Goal: Task Accomplishment & Management: Manage account settings

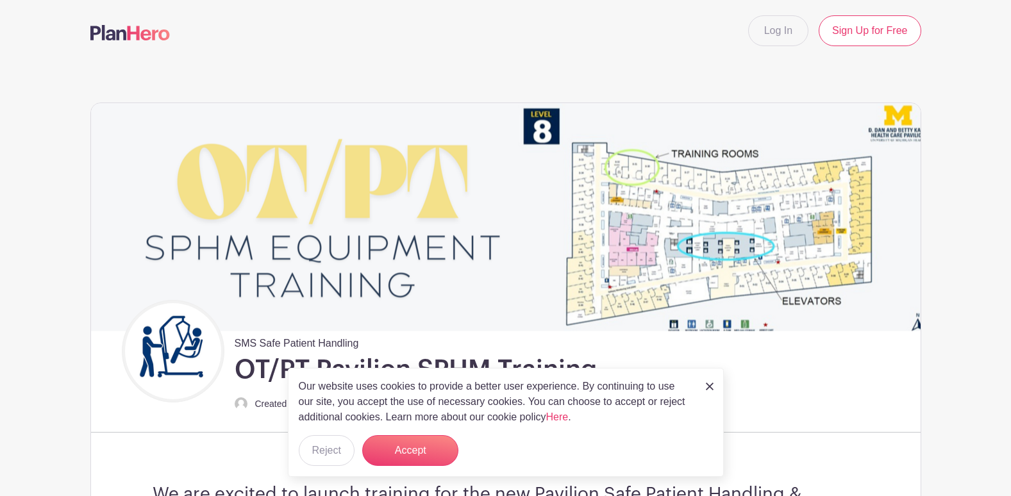
click at [126, 42] on link at bounding box center [129, 33] width 79 height 22
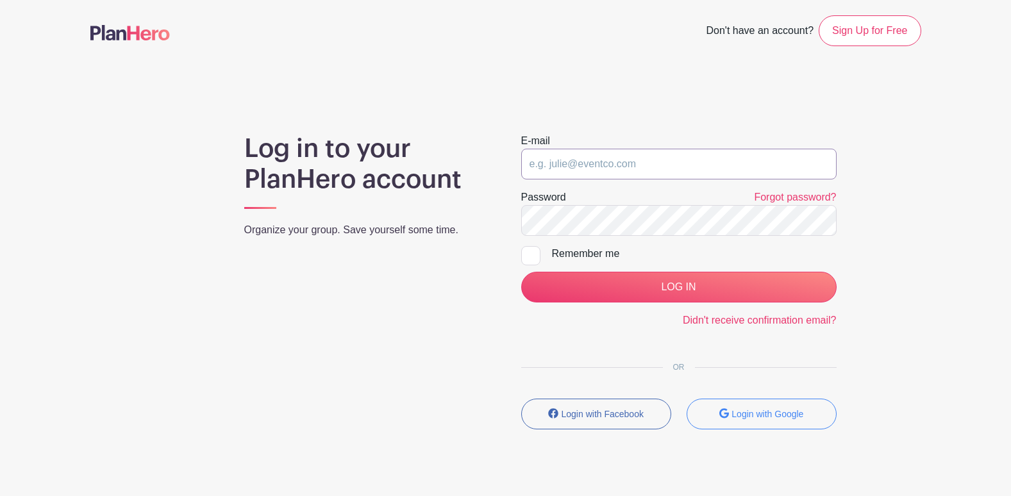
click at [613, 171] on input "email" at bounding box center [678, 164] width 315 height 31
paste input "[EMAIL_ADDRESS][DOMAIN_NAME]"
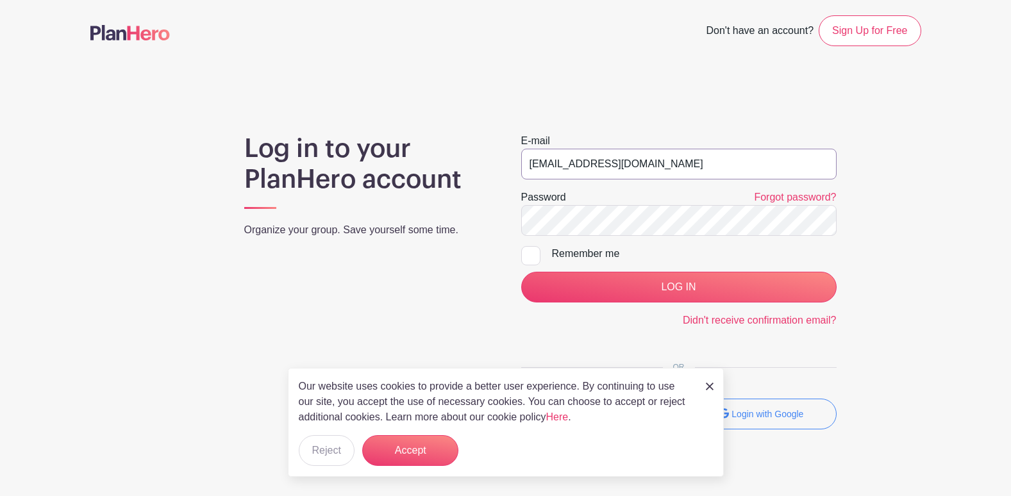
type input "[EMAIL_ADDRESS][DOMAIN_NAME]"
click at [536, 251] on div at bounding box center [530, 255] width 19 height 19
click at [529, 251] on input "Remember me" at bounding box center [525, 250] width 8 height 8
checkbox input "true"
click at [521, 272] on input "LOG IN" at bounding box center [678, 287] width 315 height 31
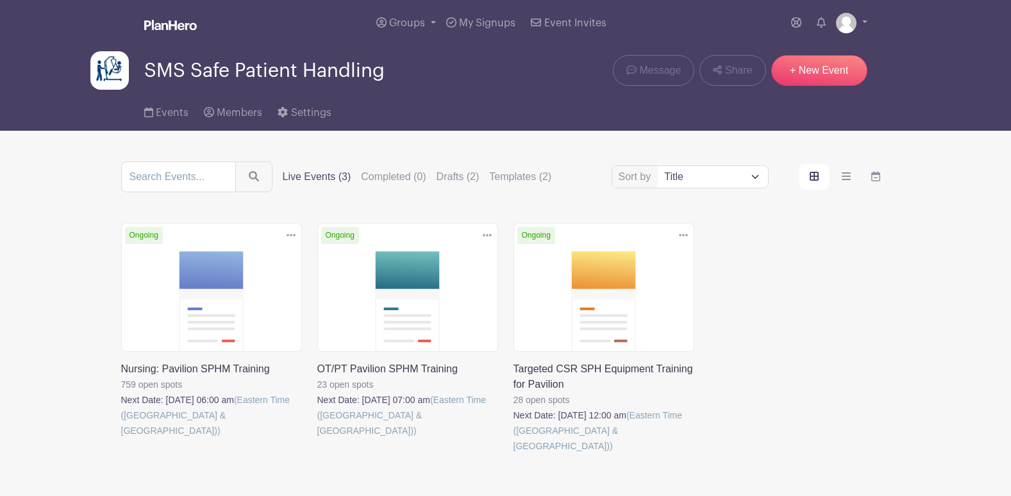
click at [121, 438] on link at bounding box center [121, 438] width 0 height 0
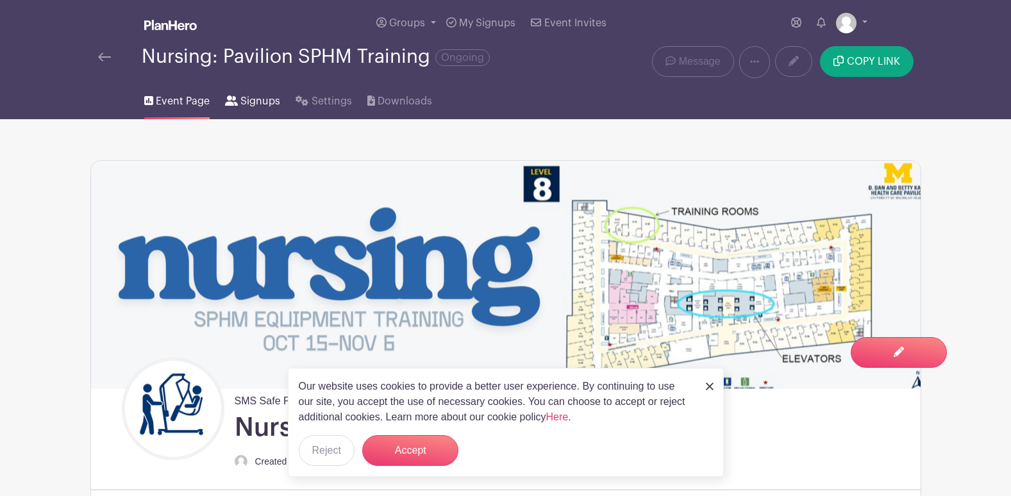
click at [261, 106] on span "Signups" at bounding box center [260, 101] width 40 height 15
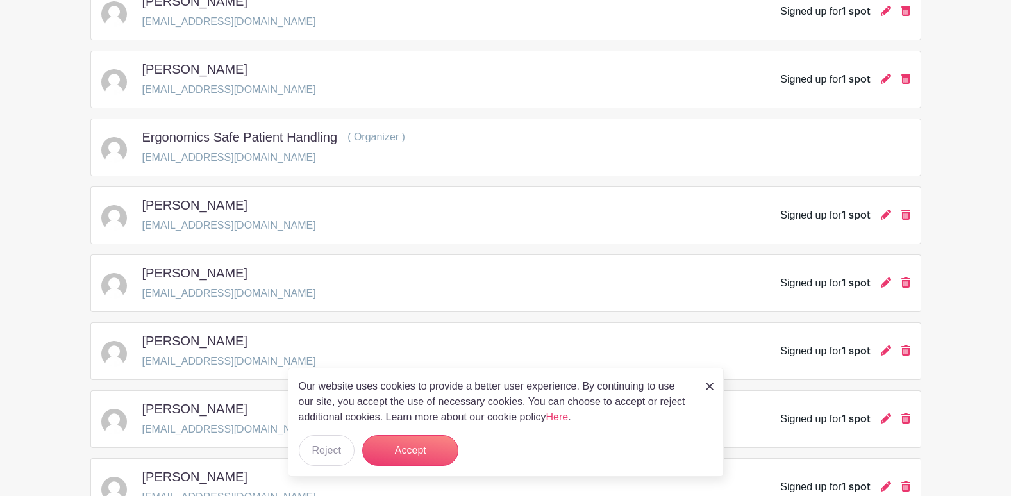
scroll to position [320, 0]
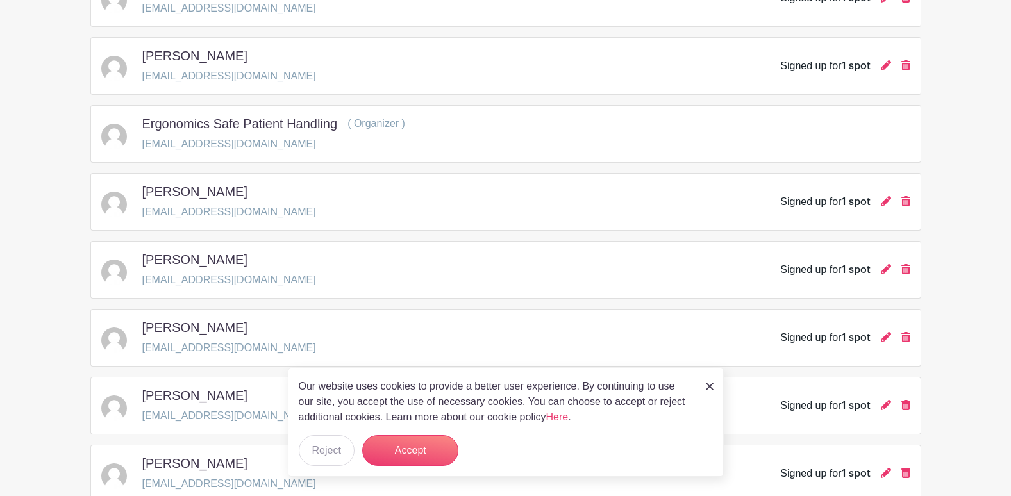
click at [713, 388] on img at bounding box center [710, 387] width 8 height 8
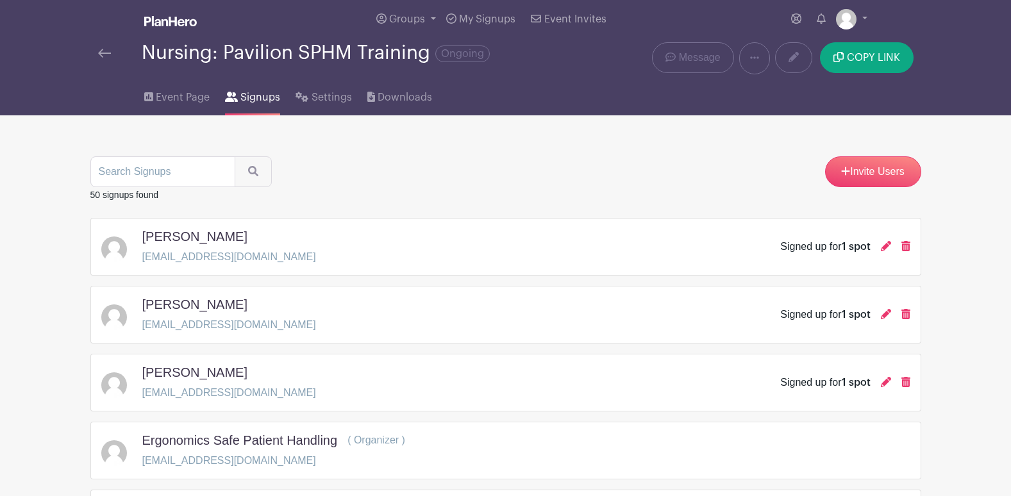
scroll to position [0, 0]
